Goal: Find specific page/section: Find specific page/section

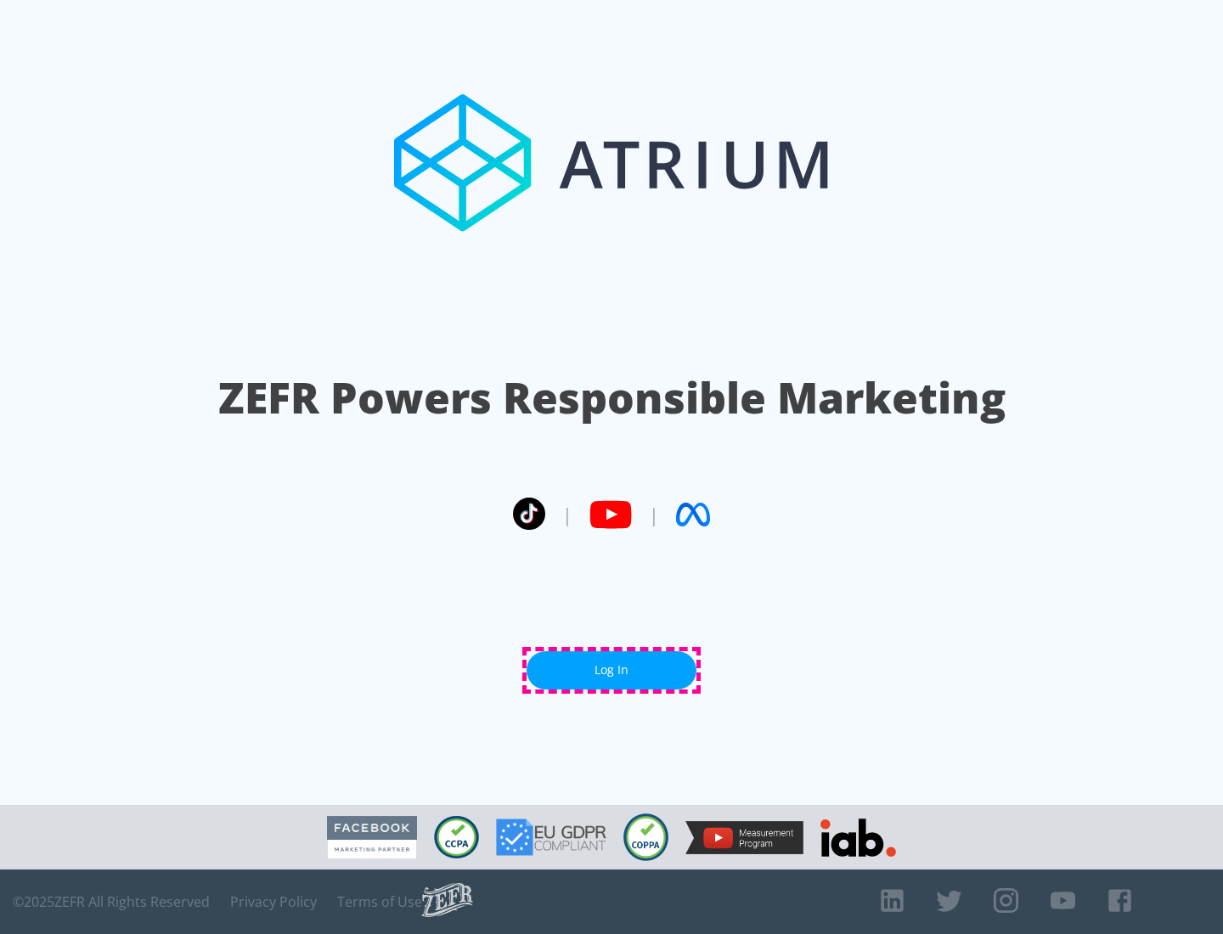
click at [611, 670] on link "Log In" at bounding box center [611, 670] width 170 height 38
